Goal: Find specific page/section: Find specific page/section

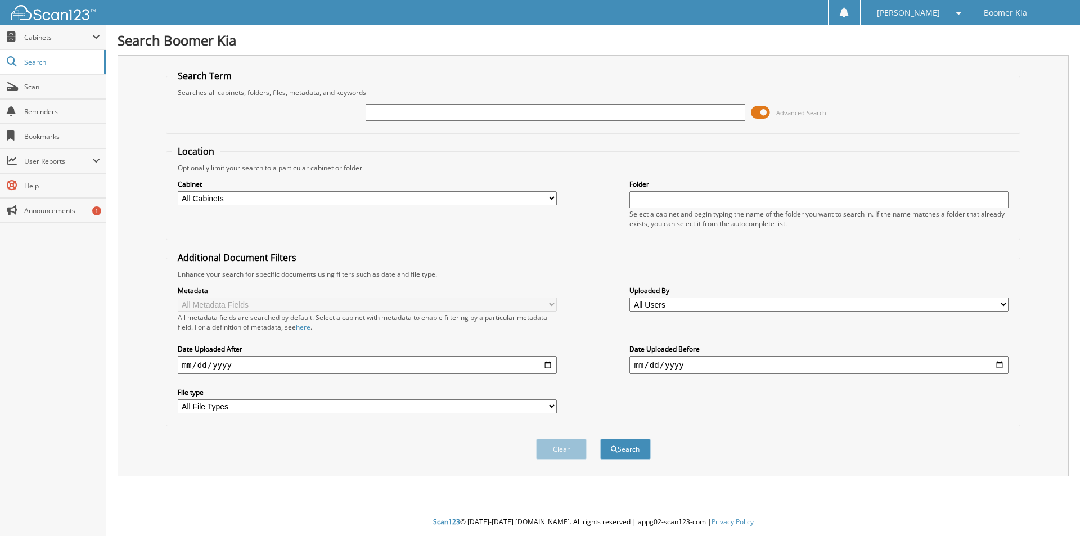
click at [432, 110] on input "text" at bounding box center [555, 112] width 379 height 17
type input "53025"
click at [617, 444] on button "Search" at bounding box center [625, 449] width 51 height 21
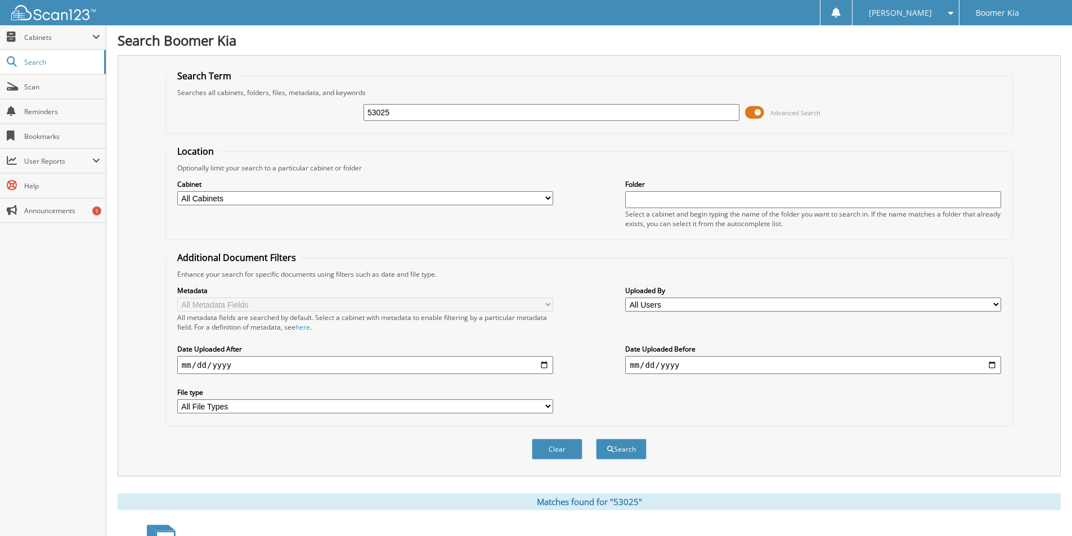
click at [761, 110] on span at bounding box center [754, 112] width 19 height 17
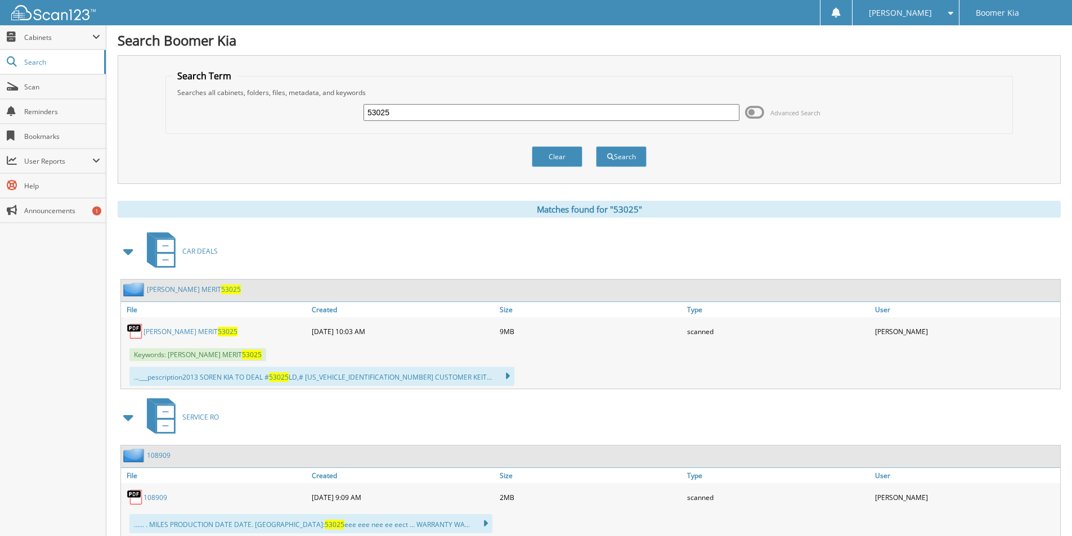
click at [181, 330] on link "[PERSON_NAME] MERIT 53025" at bounding box center [190, 332] width 94 height 10
